Goal: Transaction & Acquisition: Purchase product/service

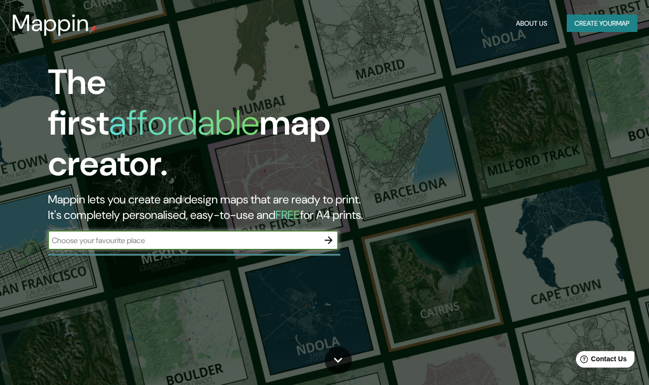
click at [267, 235] on input "text" at bounding box center [183, 240] width 271 height 11
type input "[STREET_ADDRESS]"
click at [329, 236] on icon "button" at bounding box center [329, 240] width 8 height 8
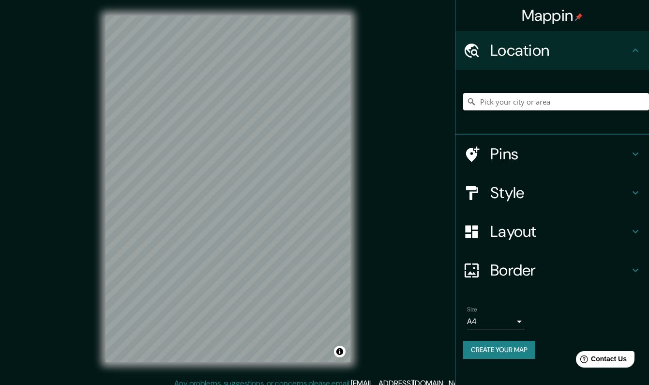
click at [511, 105] on input "Pick your city or area" at bounding box center [556, 101] width 186 height 17
paste input "[STREET_ADDRESS]"
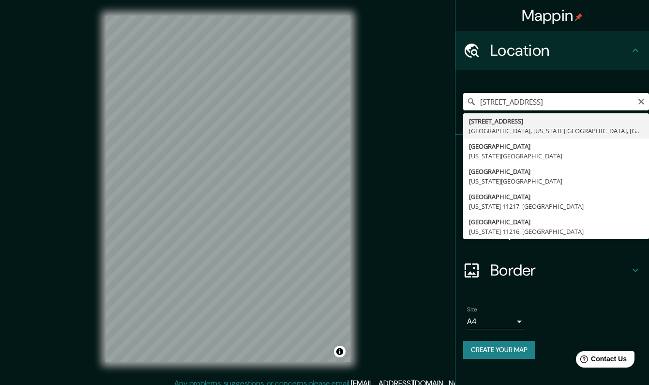
type input "[STREET_ADDRESS][US_STATE]"
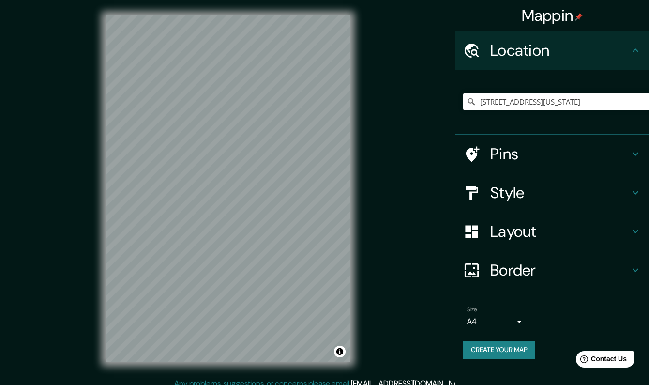
click at [523, 151] on h4 "Pins" at bounding box center [559, 153] width 139 height 19
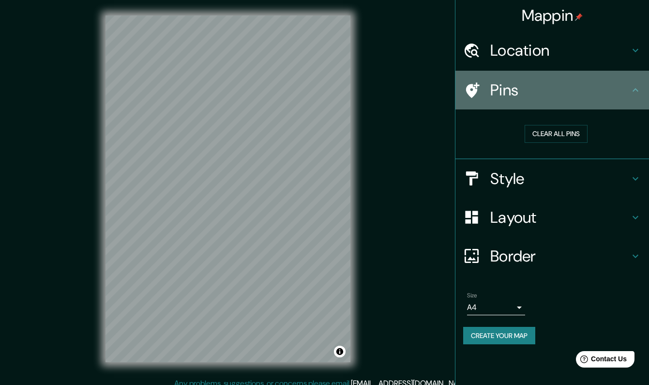
click at [489, 85] on div at bounding box center [476, 90] width 27 height 17
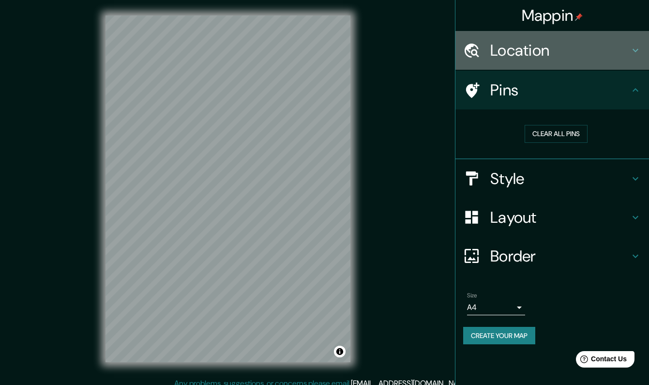
click at [489, 68] on div "Location" at bounding box center [553, 50] width 194 height 39
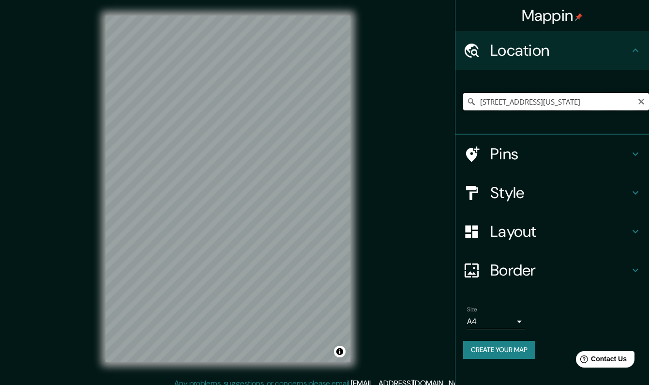
click at [492, 99] on input "[STREET_ADDRESS][US_STATE]" at bounding box center [556, 101] width 186 height 17
